Goal: Download file/media

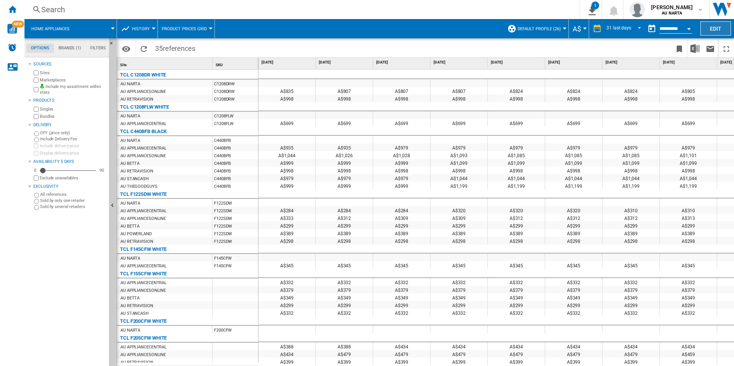
click at [714, 30] on button "Edit" at bounding box center [716, 28] width 31 height 14
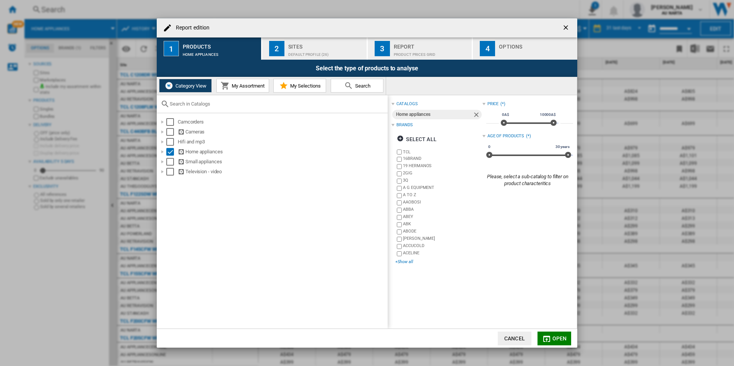
click at [409, 262] on div "+Show all" at bounding box center [439, 262] width 87 height 6
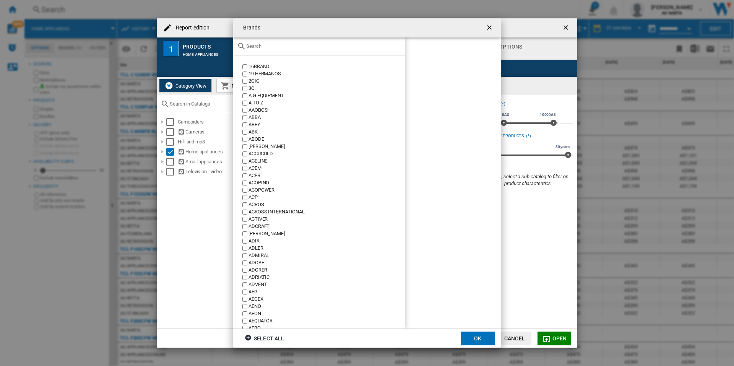
click at [284, 50] on div "Brands 16BRAND ..." at bounding box center [319, 46] width 172 height 18
drag, startPoint x: 284, startPoint y: 50, endPoint x: 279, endPoint y: 46, distance: 6.0
click at [282, 48] on div "Brands 16BRAND ..." at bounding box center [319, 46] width 172 height 18
click at [278, 46] on input "Brands 16BRAND ..." at bounding box center [323, 46] width 155 height 6
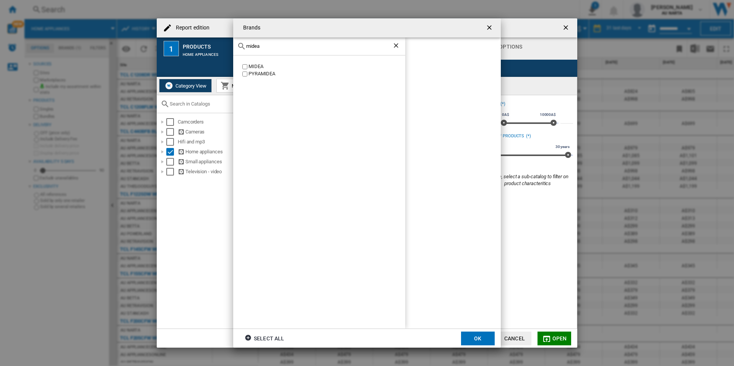
type input "midea"
click at [486, 342] on button "OK" at bounding box center [478, 339] width 34 height 14
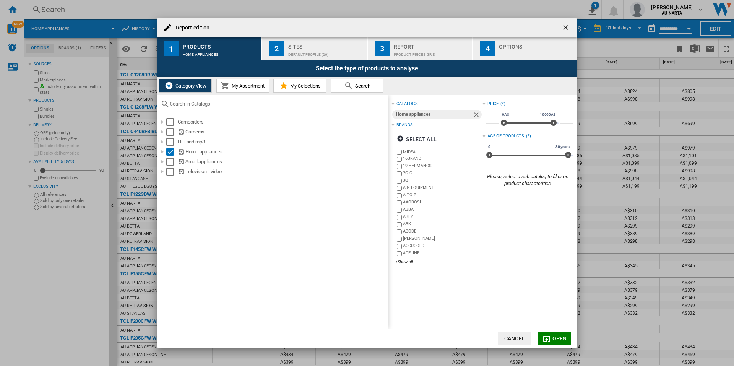
click at [555, 339] on span "Open" at bounding box center [560, 338] width 15 height 6
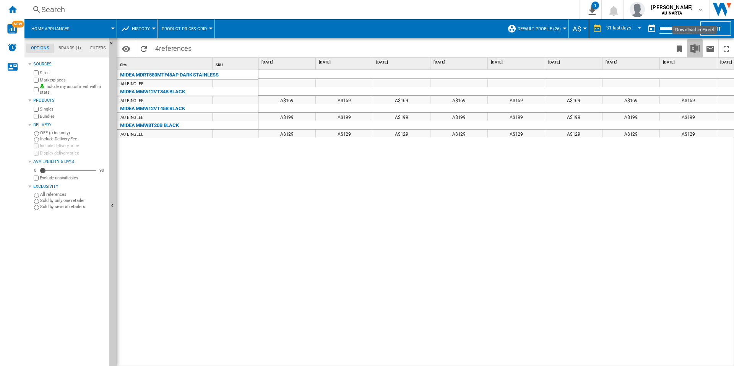
click at [698, 50] on img "Download in Excel" at bounding box center [695, 48] width 9 height 9
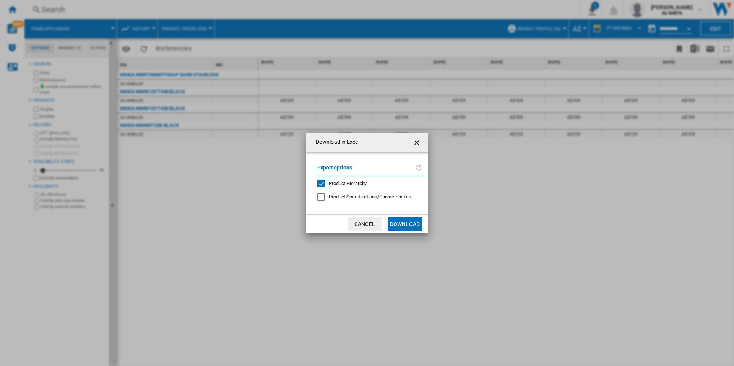
click at [402, 223] on button "Download" at bounding box center [405, 224] width 34 height 14
